Goal: Task Accomplishment & Management: Complete application form

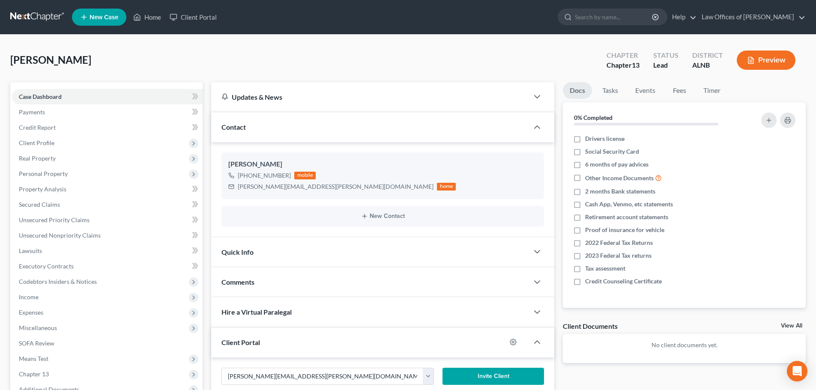
scroll to position [96, 0]
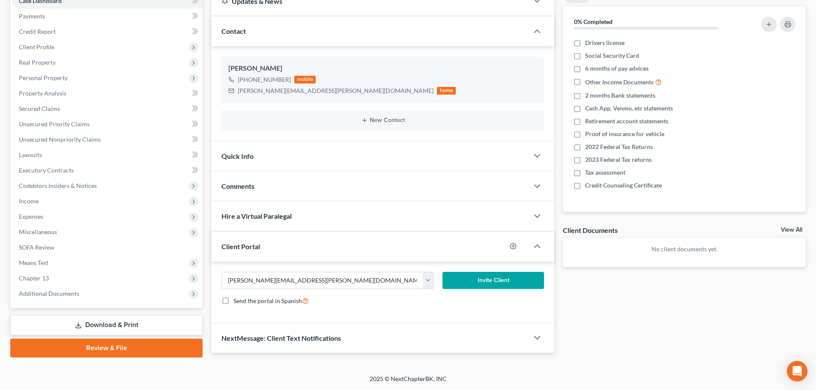
click at [491, 281] on button "Invite Client" at bounding box center [494, 280] width 102 height 17
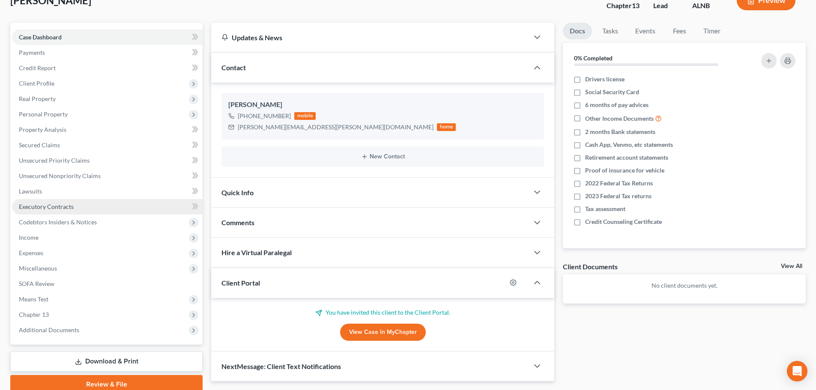
scroll to position [10, 0]
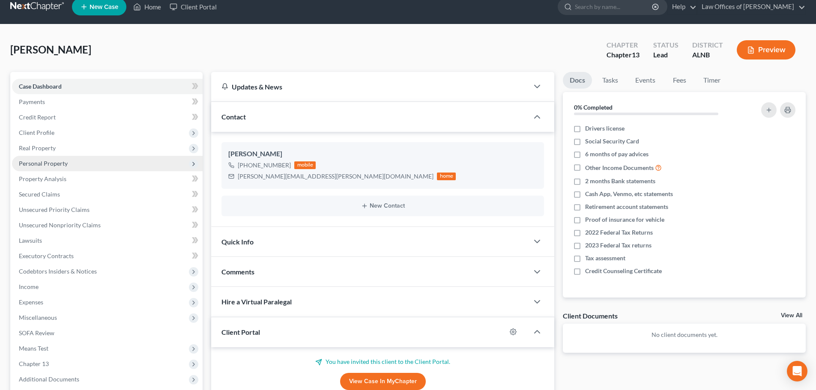
click at [91, 165] on span "Personal Property" at bounding box center [107, 163] width 191 height 15
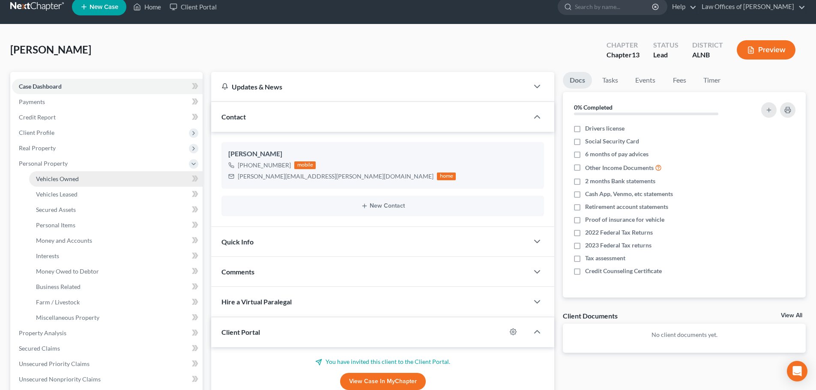
click at [85, 179] on link "Vehicles Owned" at bounding box center [116, 178] width 174 height 15
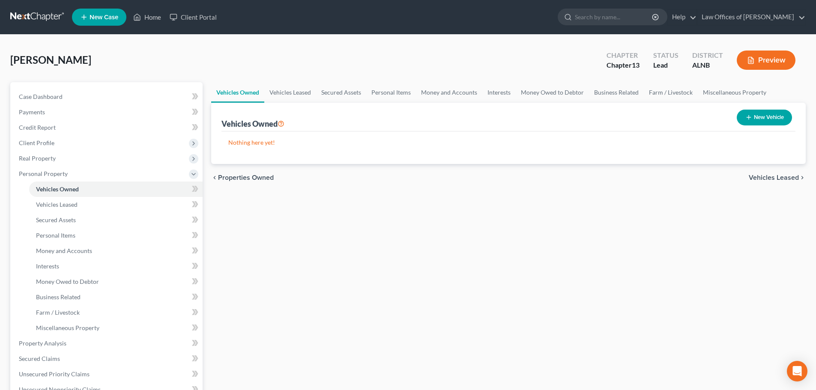
click at [752, 118] on button "New Vehicle" at bounding box center [764, 118] width 55 height 16
select select "0"
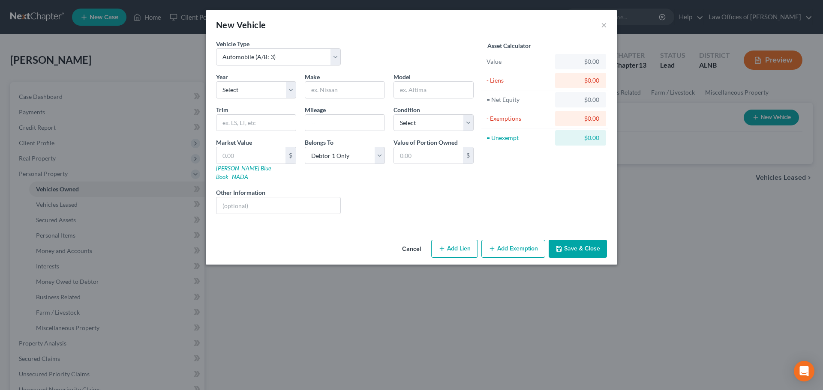
click at [410, 241] on button "Cancel" at bounding box center [411, 249] width 33 height 17
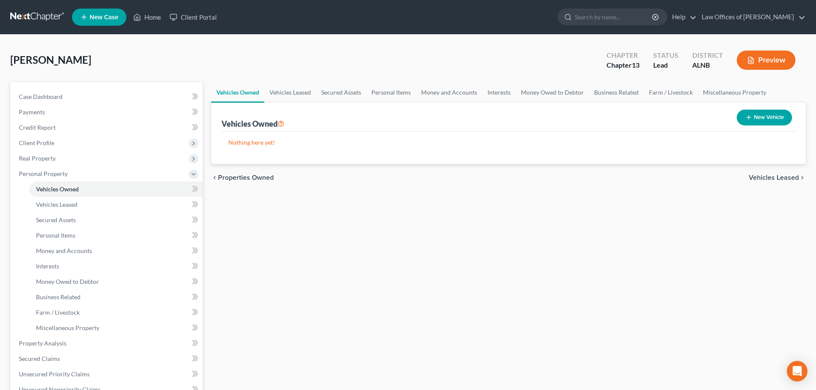
click at [749, 118] on line "button" at bounding box center [749, 118] width 0 height 4
select select "0"
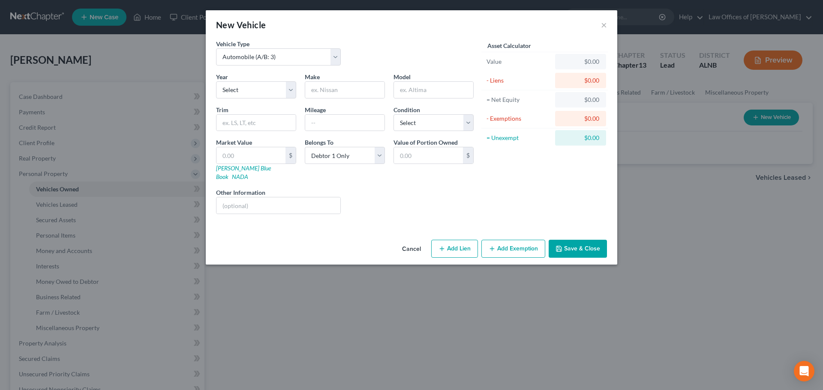
click at [449, 242] on button "Add Lien" at bounding box center [454, 249] width 47 height 18
select select "0"
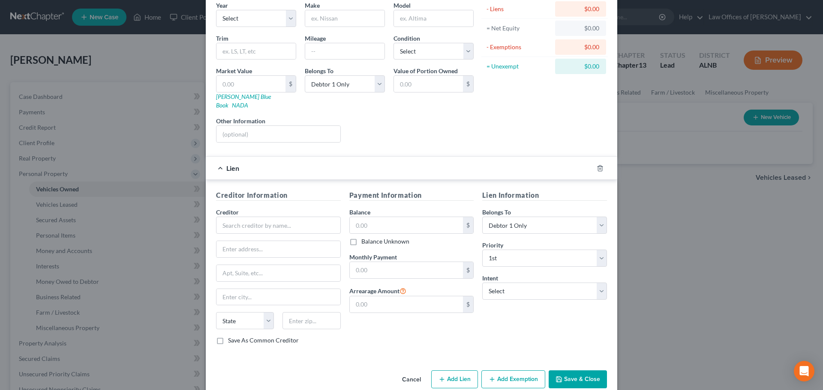
scroll to position [78, 0]
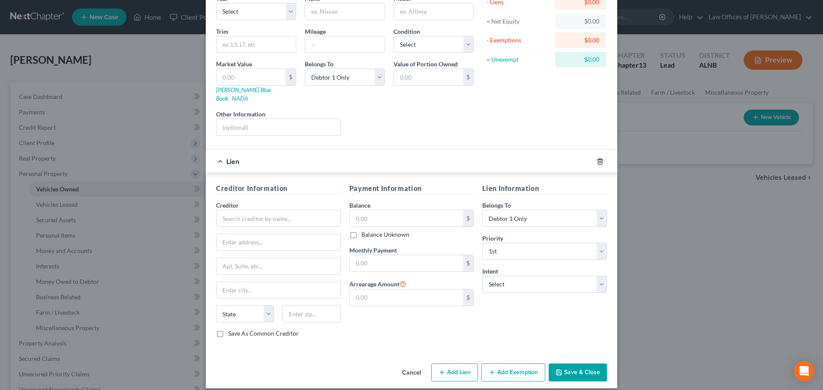
click at [597, 158] on icon "button" at bounding box center [600, 161] width 7 height 7
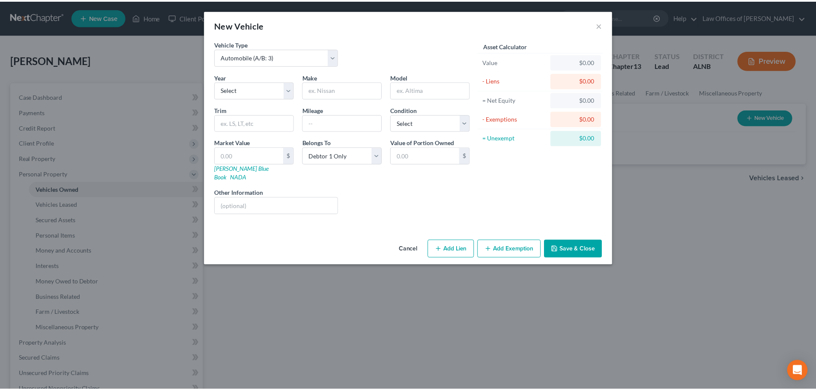
scroll to position [0, 0]
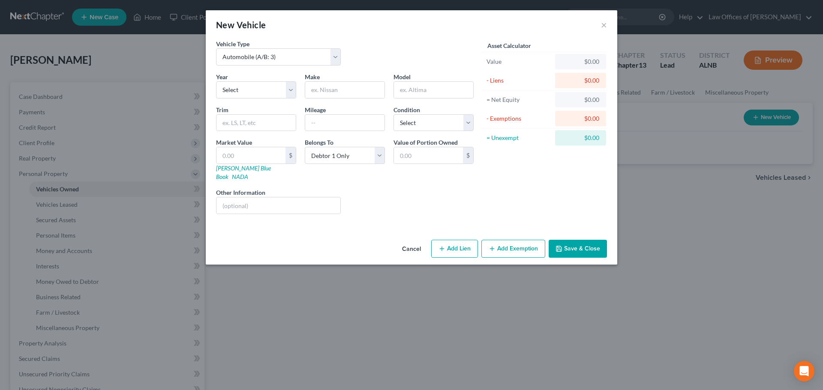
click at [413, 241] on button "Cancel" at bounding box center [411, 249] width 33 height 17
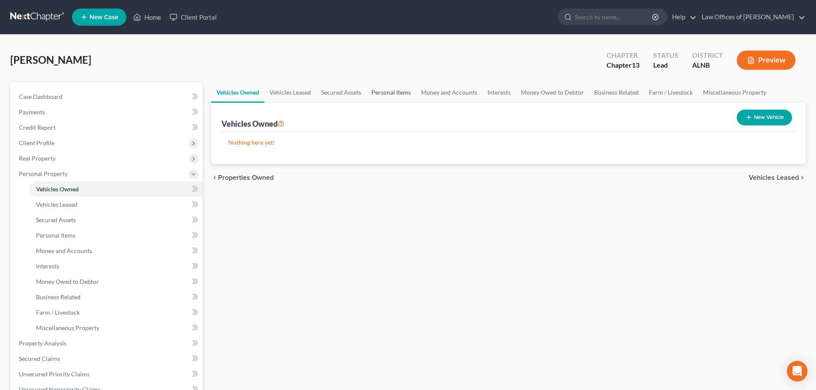
click at [389, 91] on link "Personal Items" at bounding box center [391, 92] width 50 height 21
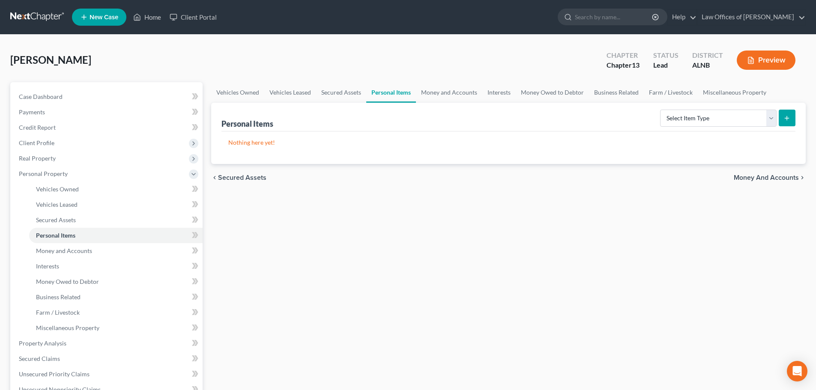
click at [389, 91] on link "Personal Items" at bounding box center [391, 92] width 50 height 21
click at [772, 121] on select "Select Item Type Clothing (A/B: 11) Collectibles Of Value (A/B: 8) Electronics …" at bounding box center [718, 118] width 117 height 17
select select "clothing"
click at [662, 110] on select "Select Item Type Clothing (A/B: 11) Collectibles Of Value (A/B: 8) Electronics …" at bounding box center [718, 118] width 117 height 17
click at [788, 120] on icon "submit" at bounding box center [787, 118] width 7 height 7
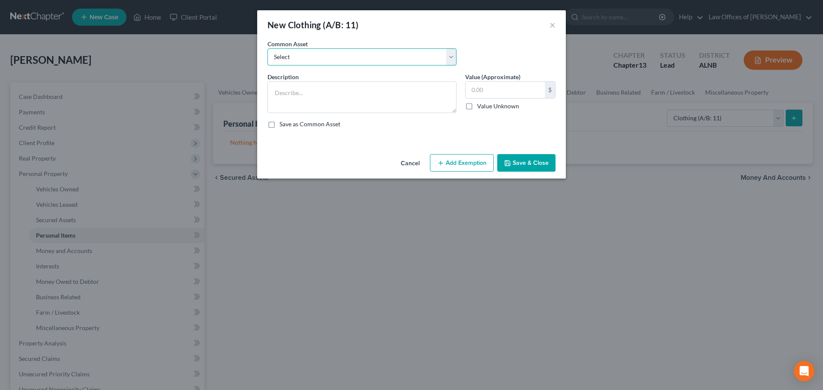
click at [451, 56] on select "Select Clothing and personal" at bounding box center [361, 56] width 189 height 17
select select "0"
click at [267, 48] on select "Select Clothing and personal" at bounding box center [361, 56] width 189 height 17
type textarea "Clothing and personal"
type input "300.00"
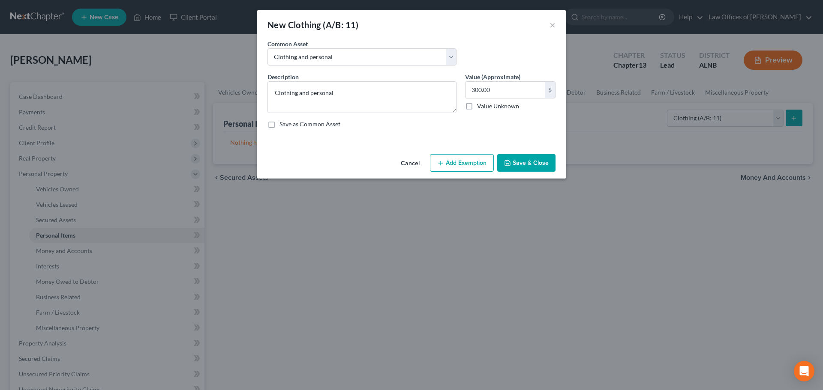
click at [578, 51] on div "New Clothing (A/B: 11) × An exemption set must first be selected from the Filin…" at bounding box center [411, 195] width 823 height 390
click at [409, 162] on button "Cancel" at bounding box center [410, 163] width 33 height 17
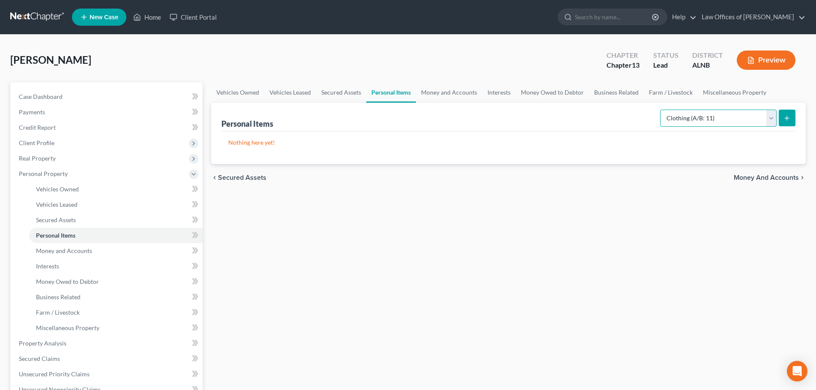
click at [773, 119] on select "Select Item Type Clothing (A/B: 11) Collectibles Of Value (A/B: 8) Electronics …" at bounding box center [718, 118] width 117 height 17
select select "electronics"
click at [662, 110] on select "Select Item Type Clothing (A/B: 11) Collectibles Of Value (A/B: 8) Electronics …" at bounding box center [718, 118] width 117 height 17
click at [787, 118] on line "submit" at bounding box center [787, 118] width 0 height 4
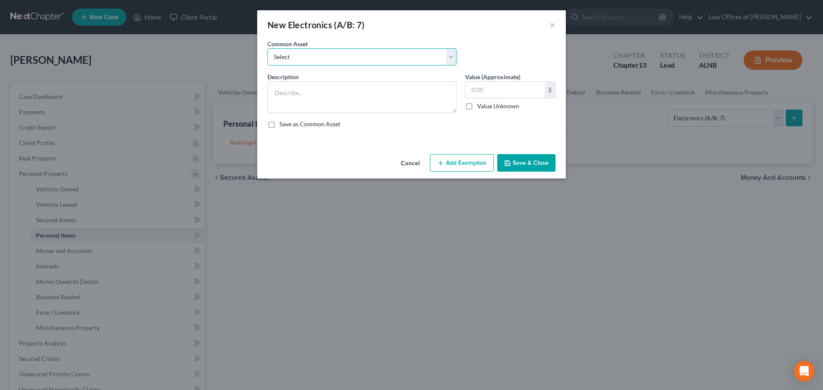
click at [449, 57] on select "Select Television Smartphone Computer Other electronics" at bounding box center [361, 56] width 189 height 17
select select "0"
click at [267, 48] on select "Select Television Smartphone Computer Other electronics" at bounding box center [361, 56] width 189 height 17
type textarea "Television Smartphone Computer Other electronics"
type input "695.00"
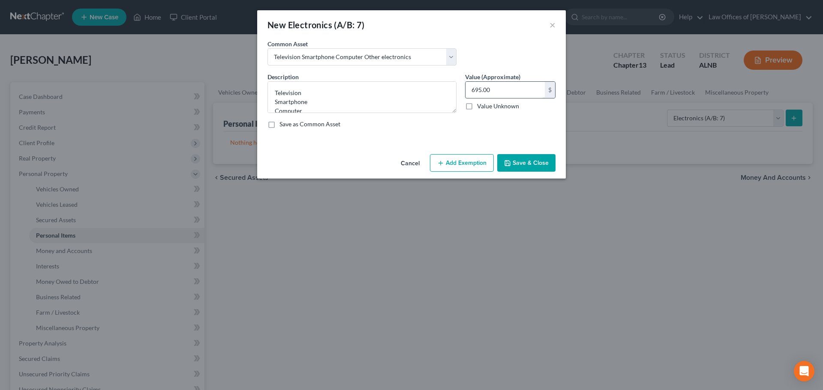
click at [491, 90] on input "695.00" at bounding box center [504, 90] width 79 height 16
click at [406, 165] on button "Cancel" at bounding box center [410, 163] width 33 height 17
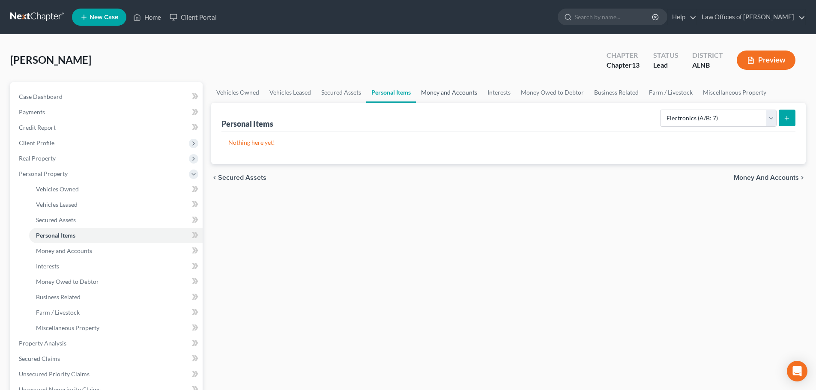
click at [452, 94] on link "Money and Accounts" at bounding box center [449, 92] width 66 height 21
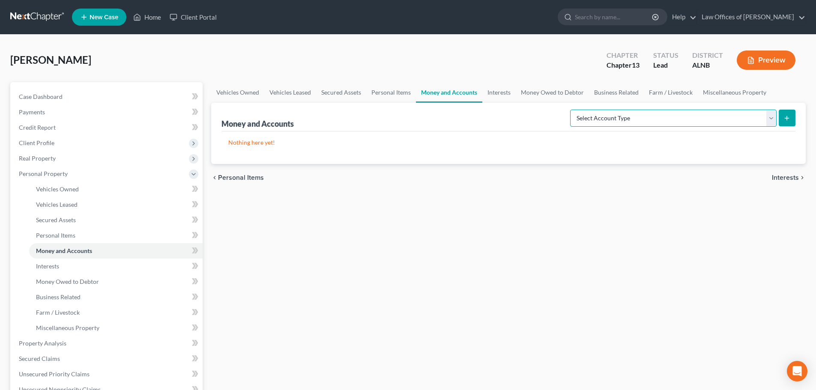
click at [772, 118] on select "Select Account Type Brokerage (A/B: 18, SOFA: 20) Cash on Hand (A/B: 16) Certif…" at bounding box center [673, 118] width 207 height 17
click at [505, 94] on link "Interests" at bounding box center [499, 92] width 33 height 21
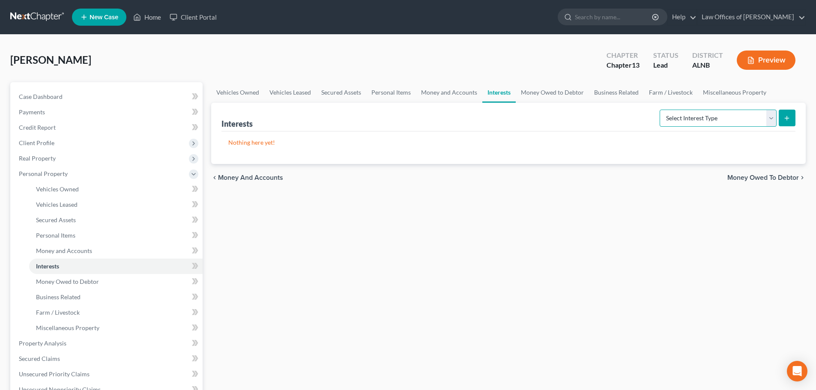
click at [772, 116] on select "Select Interest Type 401K (A/B: 21) Annuity (A/B: 23) Bond (A/B: 18) Education …" at bounding box center [718, 118] width 117 height 17
click at [541, 56] on div "[PERSON_NAME] Upgraded Chapter Chapter 13 Status Lead District [GEOGRAPHIC_DATA…" at bounding box center [408, 63] width 796 height 37
click at [574, 92] on link "Money Owed to Debtor" at bounding box center [552, 92] width 73 height 21
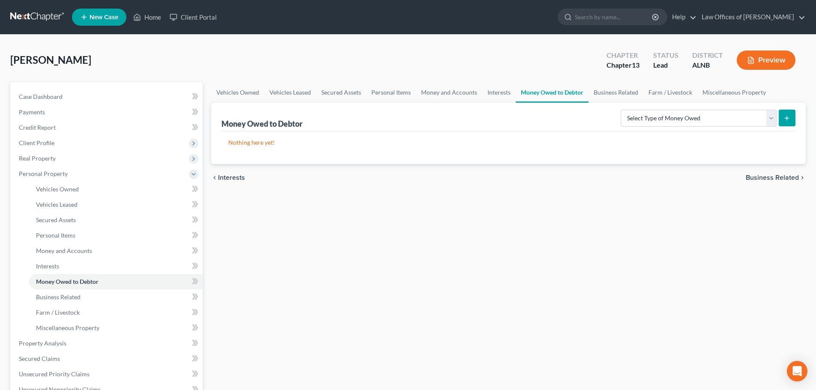
click at [550, 60] on div "[PERSON_NAME] Upgraded Chapter Chapter 13 Status Lead District [GEOGRAPHIC_DATA…" at bounding box center [408, 63] width 796 height 37
click at [515, 58] on div "[PERSON_NAME] Upgraded Chapter Chapter 13 Status Lead District [GEOGRAPHIC_DATA…" at bounding box center [408, 63] width 796 height 37
click at [526, 53] on div "[PERSON_NAME] Upgraded Chapter Chapter 13 Status Lead District [GEOGRAPHIC_DATA…" at bounding box center [408, 63] width 796 height 37
click at [532, 73] on div "[PERSON_NAME] Upgraded Chapter Chapter 13 Status Lead District [GEOGRAPHIC_DATA…" at bounding box center [408, 63] width 796 height 37
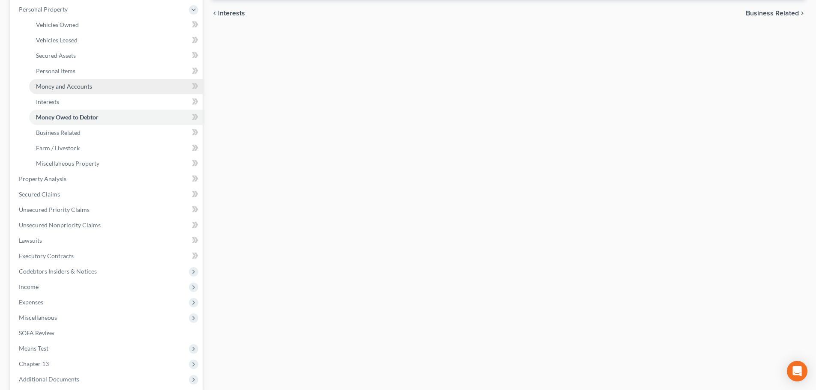
scroll to position [122, 0]
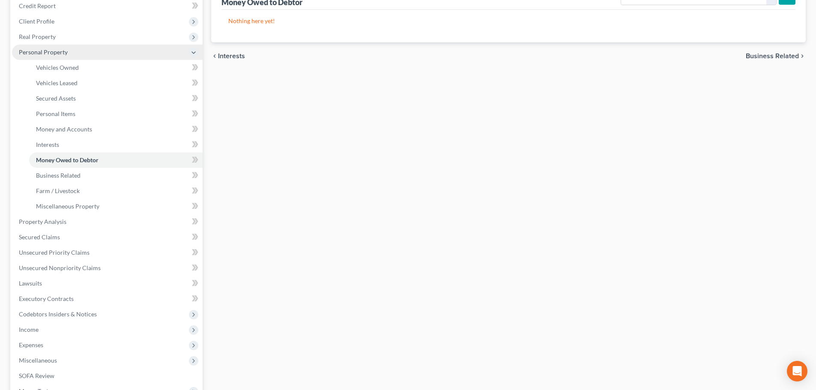
click at [195, 52] on icon at bounding box center [193, 52] width 7 height 7
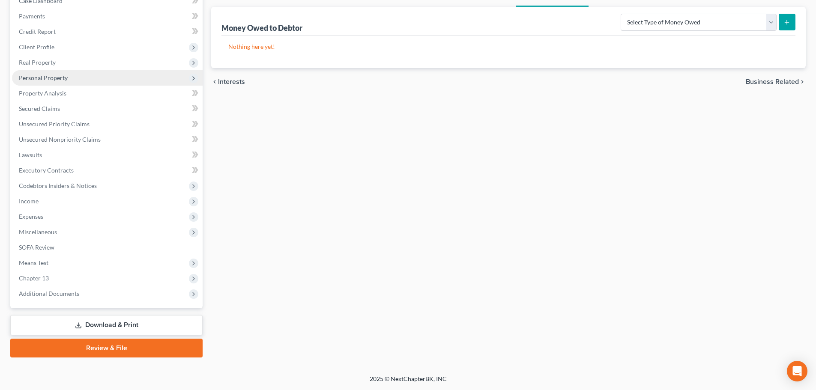
scroll to position [96, 0]
